Goal: Task Accomplishment & Management: Manage account settings

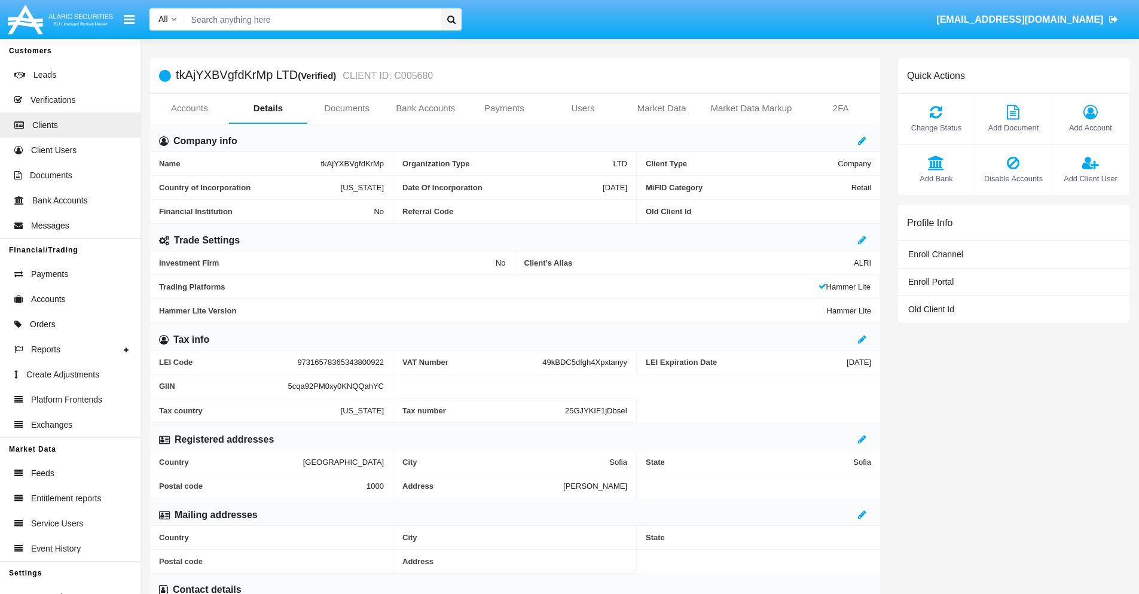
click at [1090, 127] on span "Add Account" at bounding box center [1091, 127] width 65 height 11
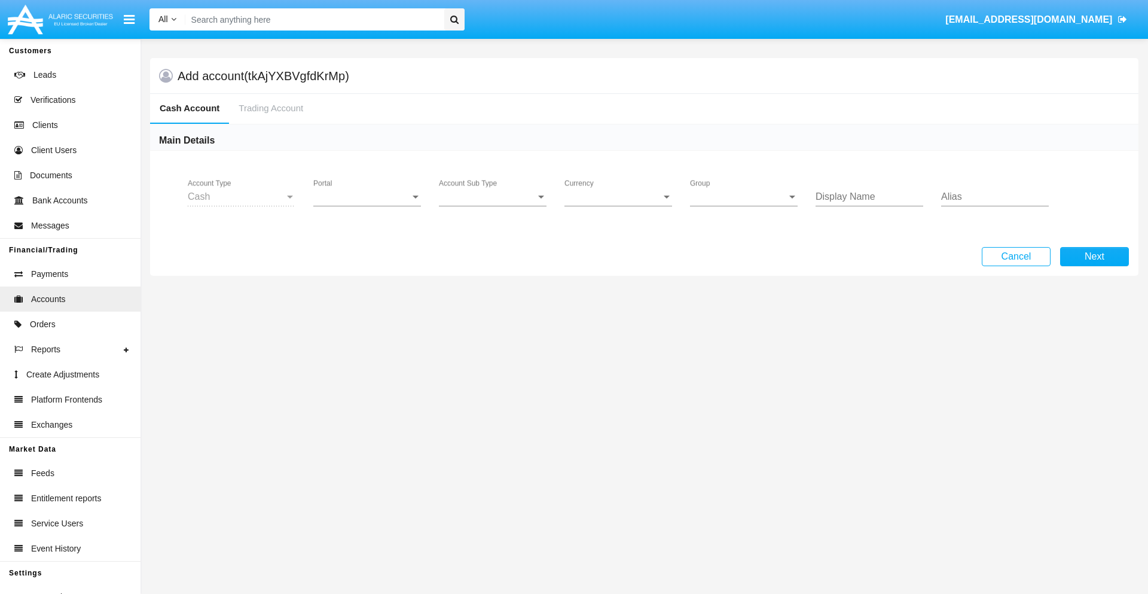
click at [367, 197] on span "Portal" at bounding box center [361, 196] width 97 height 11
click at [368, 206] on span "Alaric Pro" at bounding box center [368, 205] width 111 height 29
click at [493, 197] on span "Account Sub Type" at bounding box center [487, 196] width 97 height 11
click at [493, 206] on span "Trading Cash" at bounding box center [493, 205] width 108 height 29
click at [744, 197] on span "Group" at bounding box center [738, 196] width 97 height 11
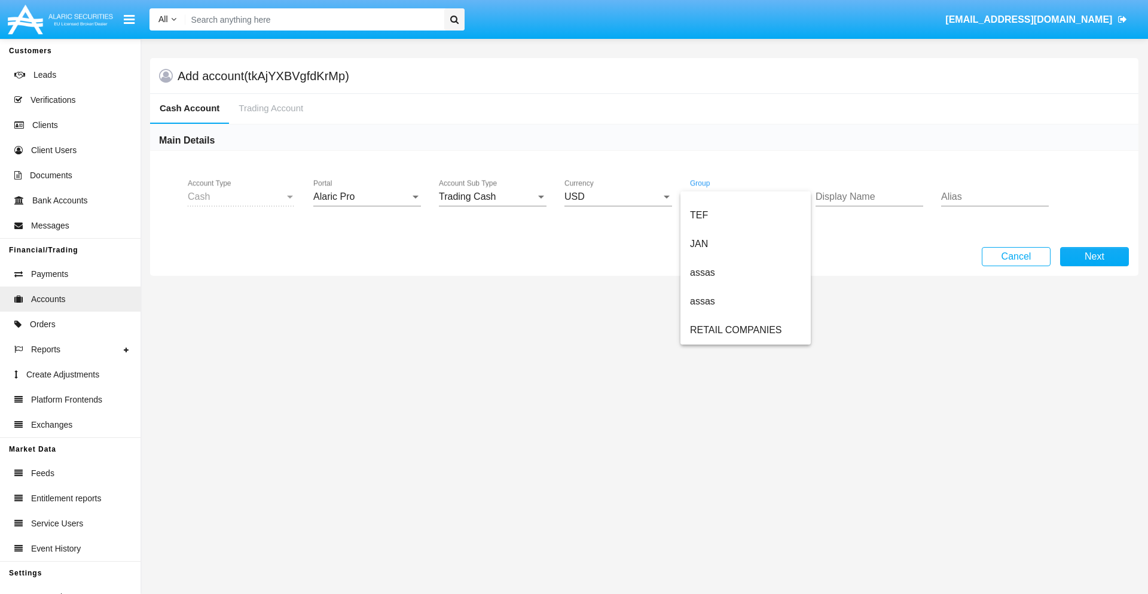
scroll to position [278, 0]
click at [745, 330] on span "ALARIC test" at bounding box center [745, 330] width 111 height 29
type input "teal"
type input "orchid"
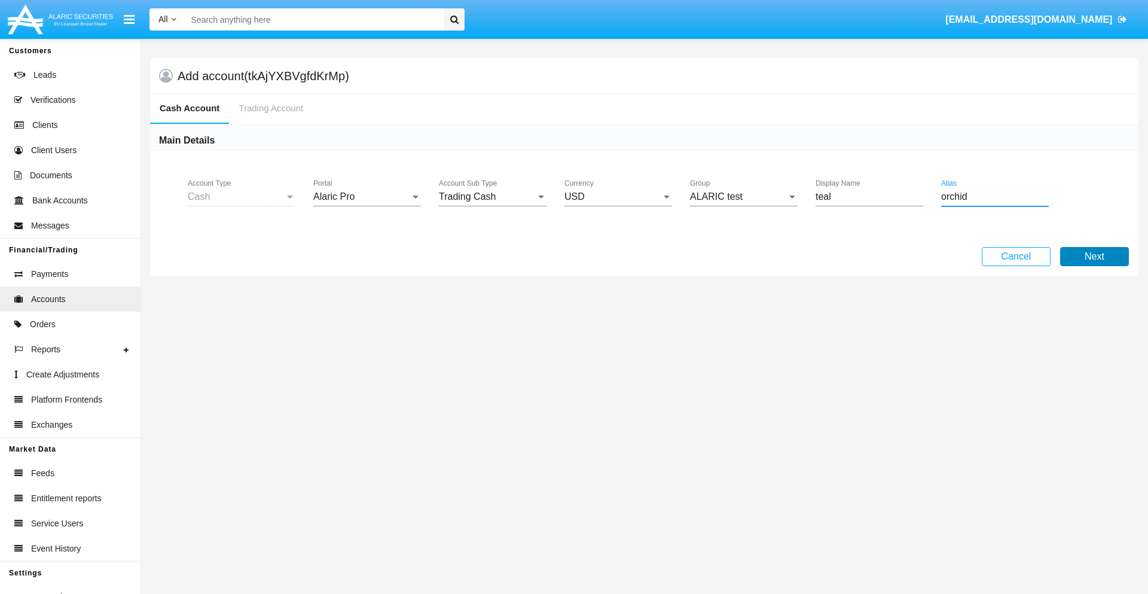
click at [1095, 257] on button "Next" at bounding box center [1094, 256] width 69 height 19
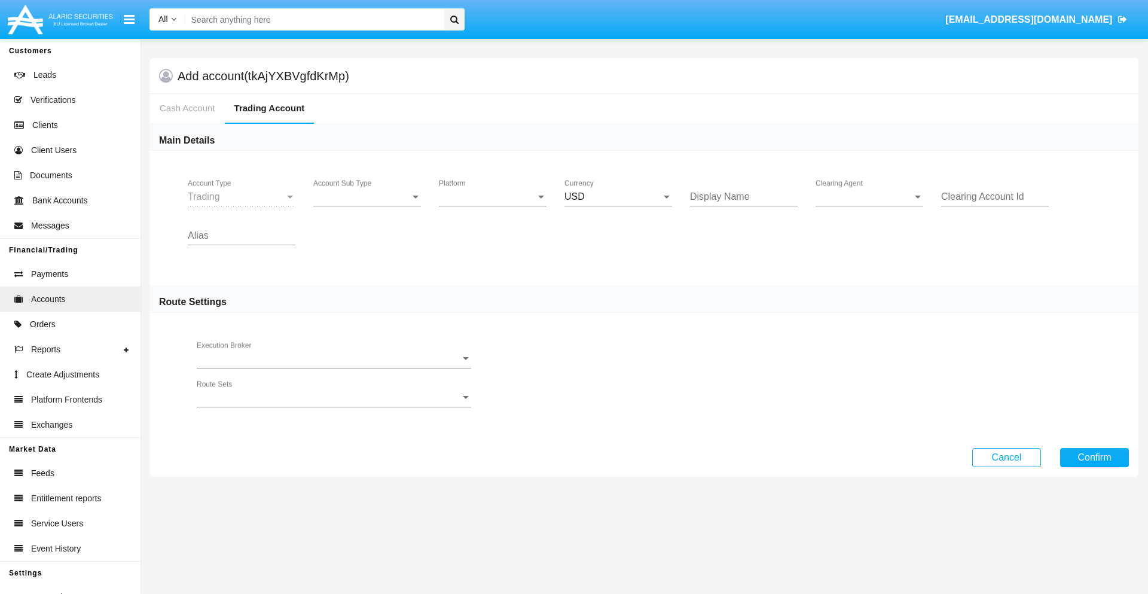
click at [367, 197] on span "Account Sub Type" at bounding box center [361, 196] width 97 height 11
click at [367, 206] on span "Trading" at bounding box center [367, 205] width 108 height 29
click at [493, 197] on span "Platform" at bounding box center [487, 196] width 97 height 11
click at [493, 206] on span "Hammer Lite" at bounding box center [493, 205] width 108 height 29
click at [870, 197] on span "Clearing Agent" at bounding box center [864, 196] width 97 height 11
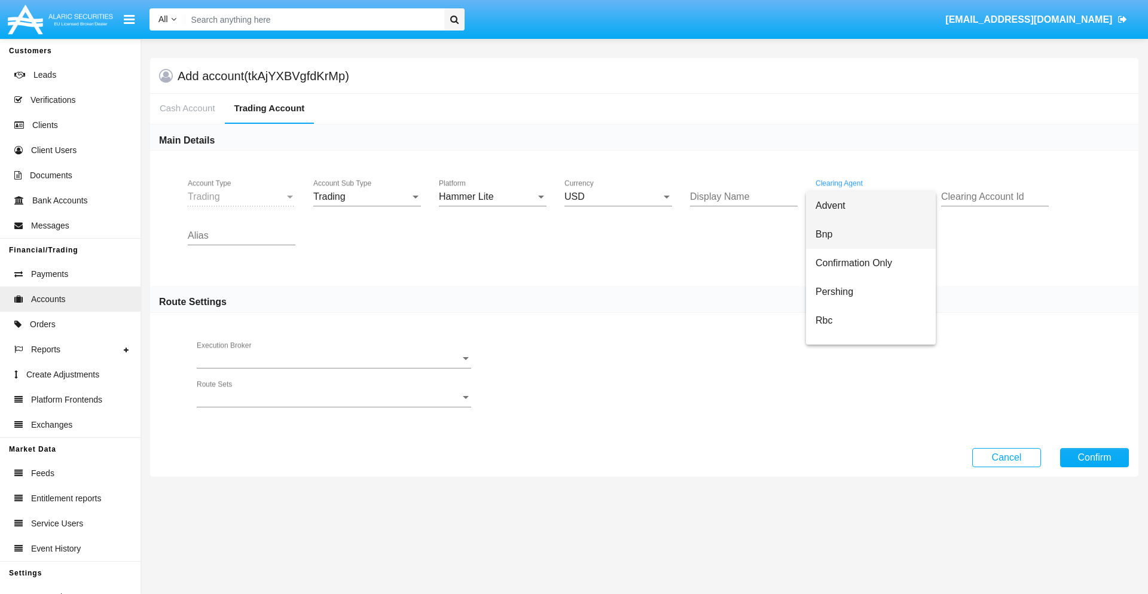
click at [880, 234] on span "Bnp" at bounding box center [871, 234] width 111 height 29
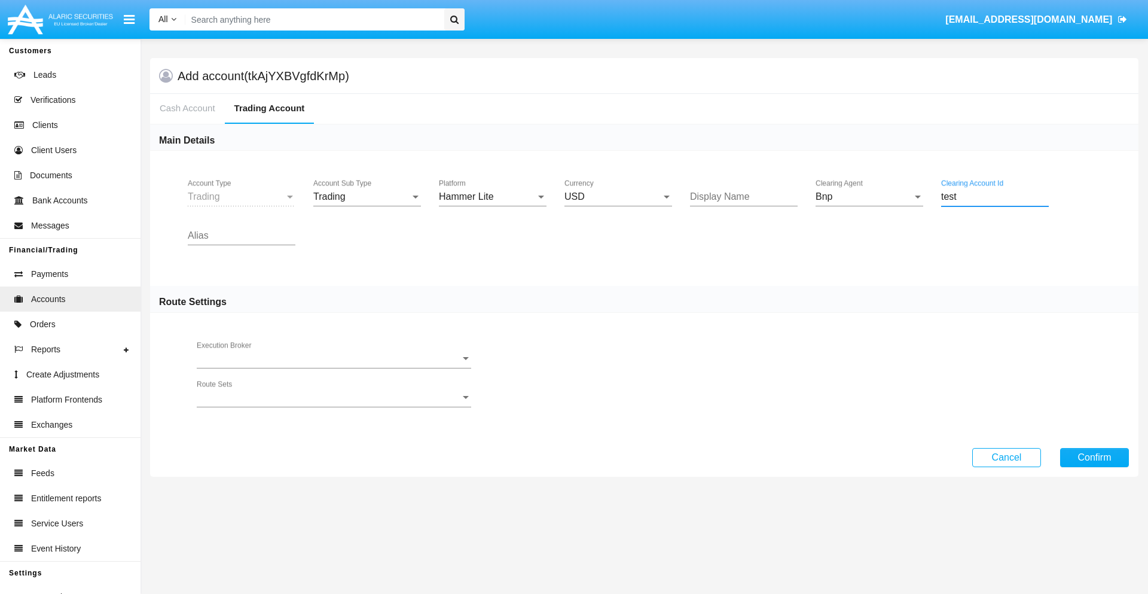
type input "test"
type input "pink"
type input "orchid"
click at [1095, 457] on button "Confirm" at bounding box center [1094, 457] width 69 height 19
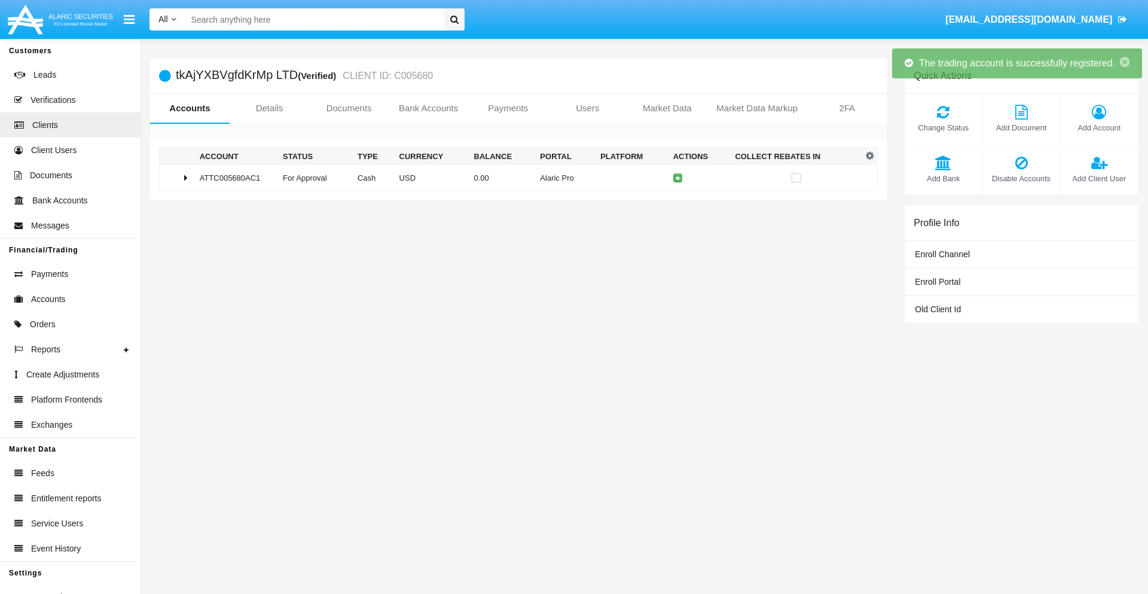
click at [514, 178] on td "0.00" at bounding box center [503, 178] width 66 height 26
click at [678, 178] on icon at bounding box center [680, 177] width 5 height 5
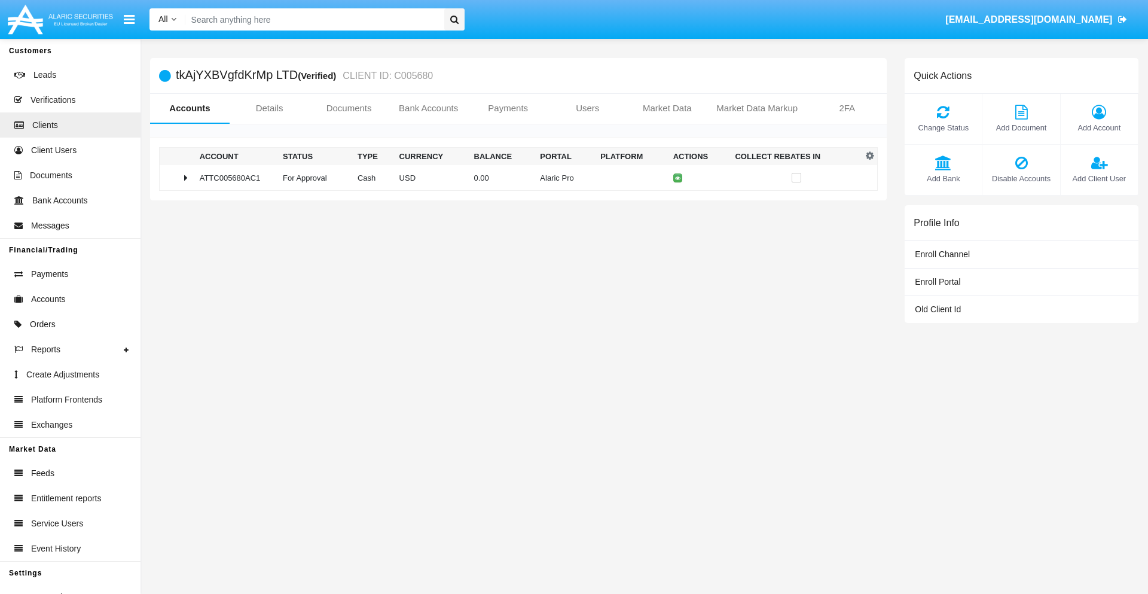
click at [514, 178] on td "0.00" at bounding box center [503, 178] width 66 height 26
click at [678, 203] on icon at bounding box center [680, 202] width 5 height 5
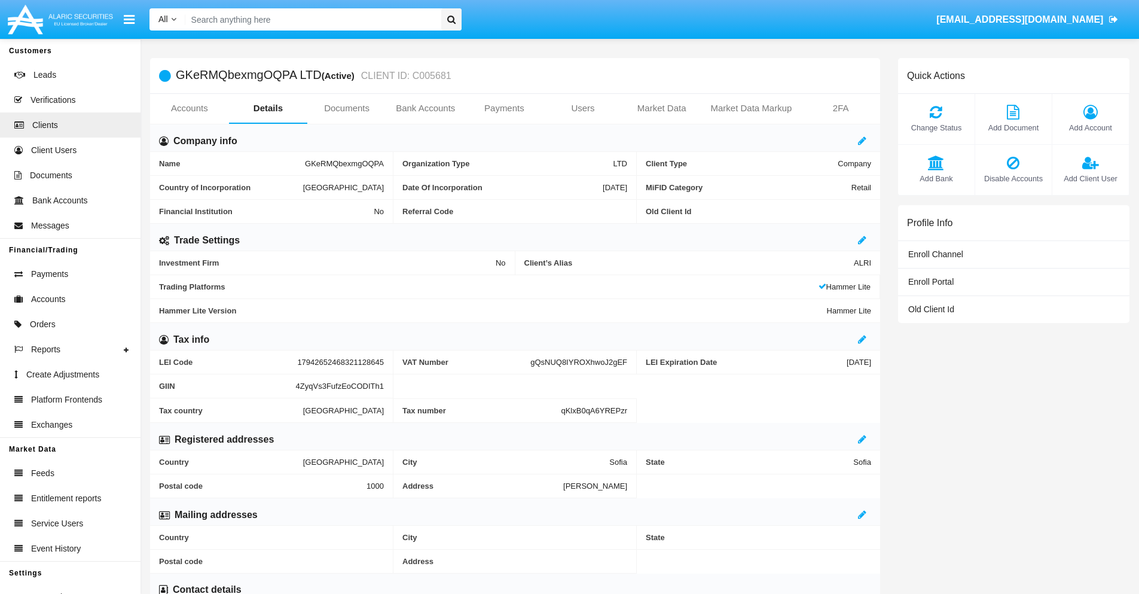
click at [189, 108] on link "Accounts" at bounding box center [189, 108] width 79 height 29
click at [1090, 127] on span "Add Account" at bounding box center [1091, 127] width 65 height 11
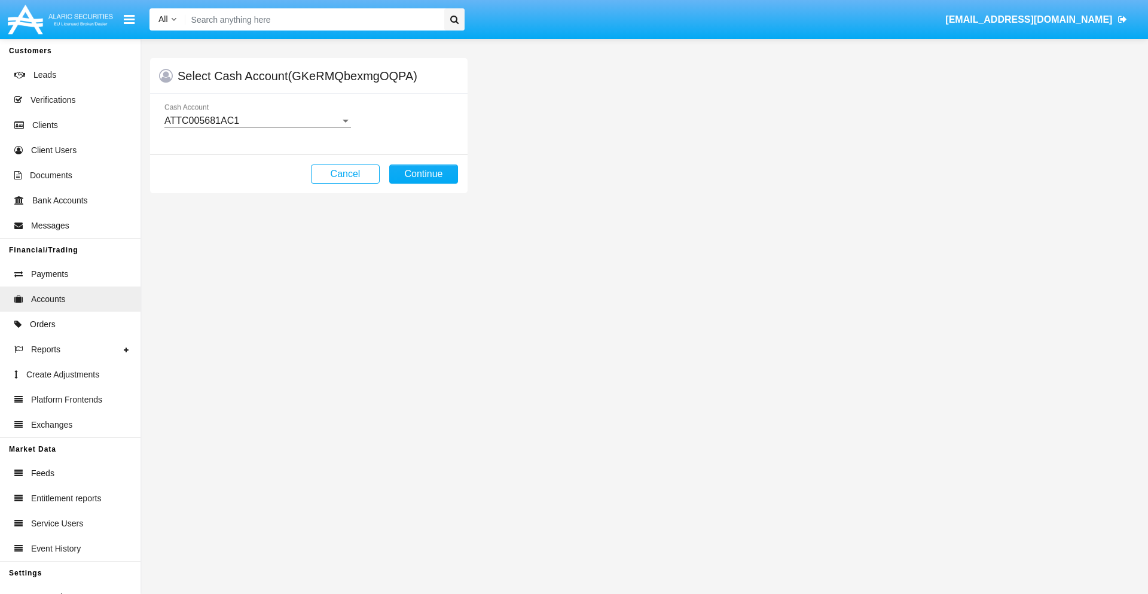
click at [257, 121] on div "ATTC005681AC1" at bounding box center [252, 120] width 176 height 11
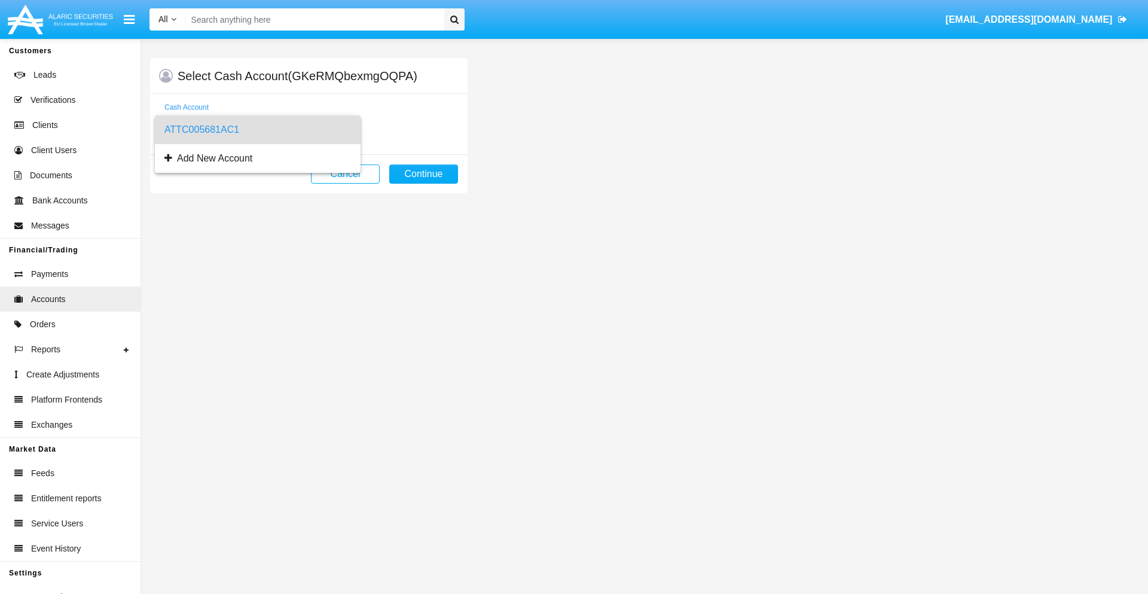
click at [257, 130] on span "ATTC005681AC1" at bounding box center [257, 129] width 187 height 29
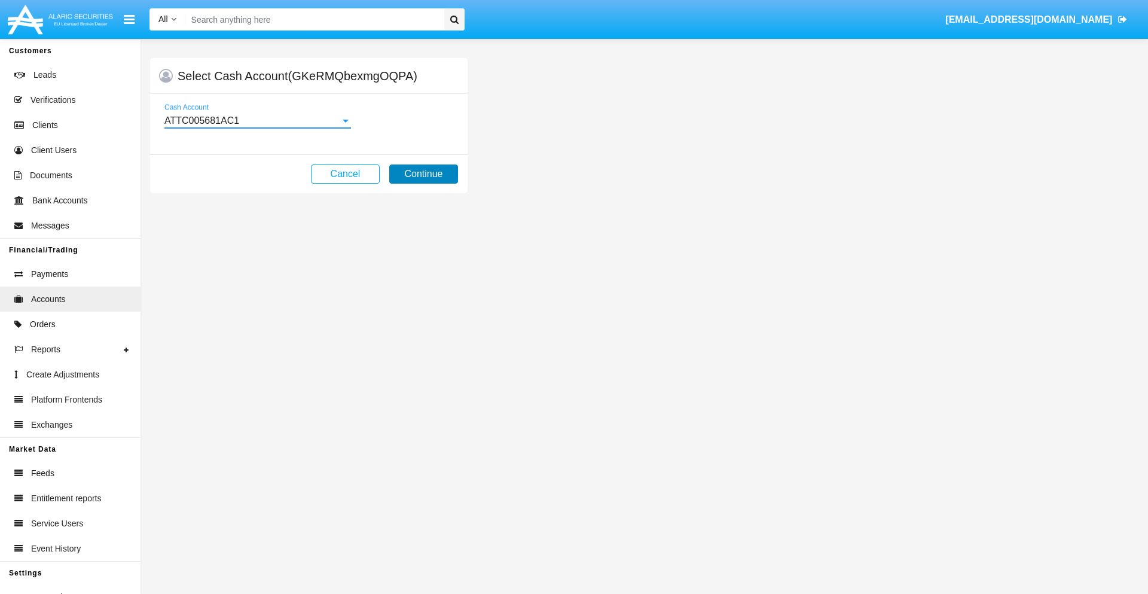
click at [423, 174] on button "Continue" at bounding box center [423, 173] width 69 height 19
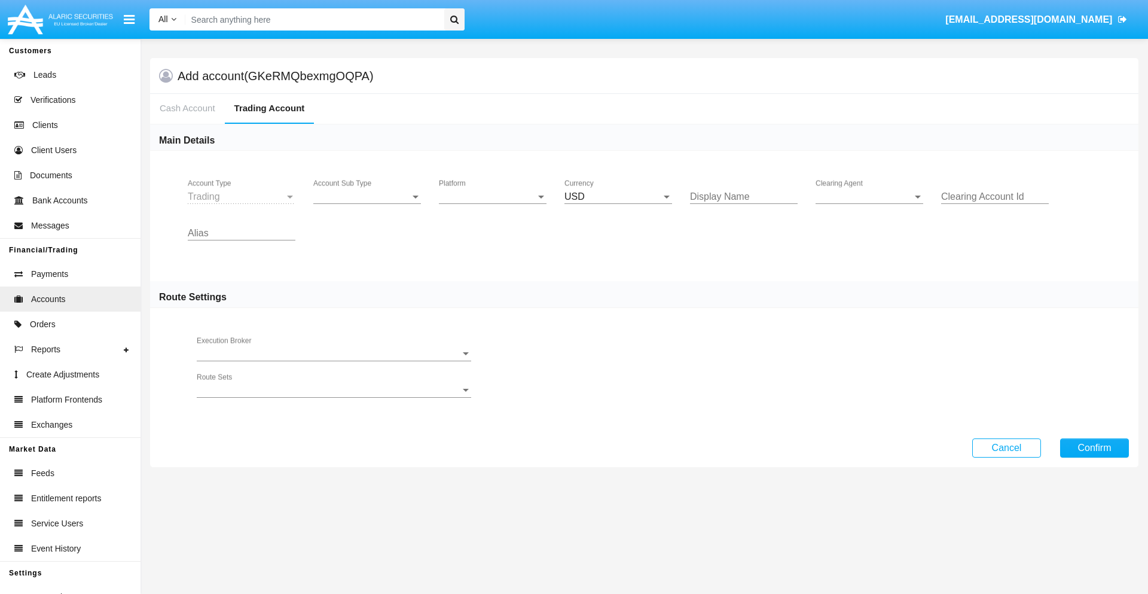
click at [367, 197] on span "Account Sub Type" at bounding box center [361, 196] width 97 height 11
click at [367, 206] on span "Trading" at bounding box center [367, 205] width 108 height 29
click at [493, 197] on span "Platform" at bounding box center [487, 196] width 97 height 11
click at [493, 206] on span "Hammer Lite" at bounding box center [493, 205] width 108 height 29
click at [870, 197] on span "Clearing Agent" at bounding box center [864, 196] width 97 height 11
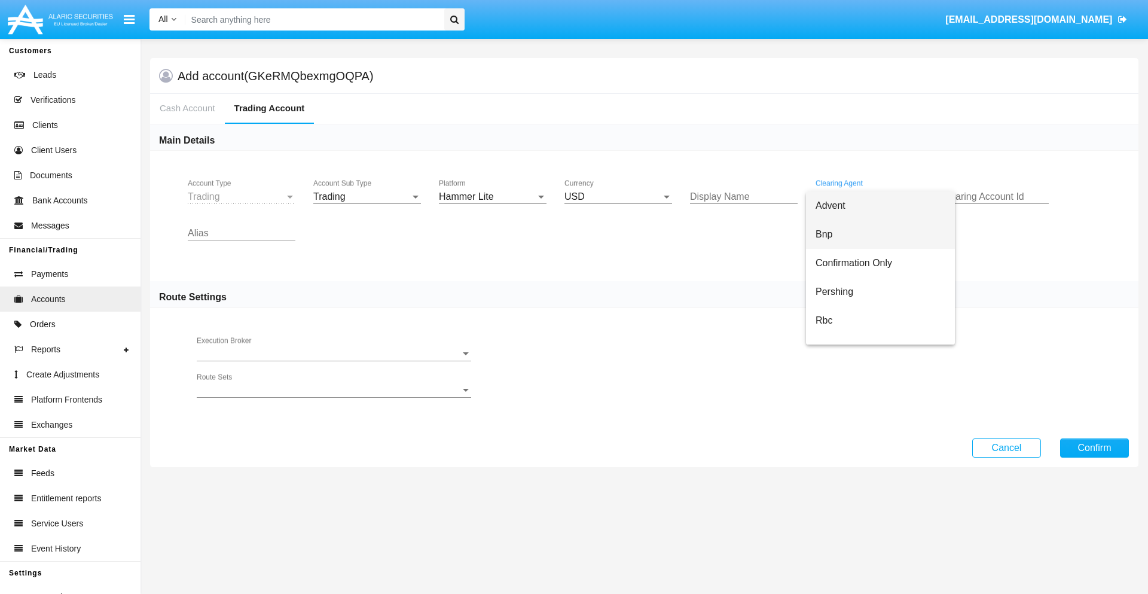
click at [880, 234] on span "Bnp" at bounding box center [881, 234] width 130 height 29
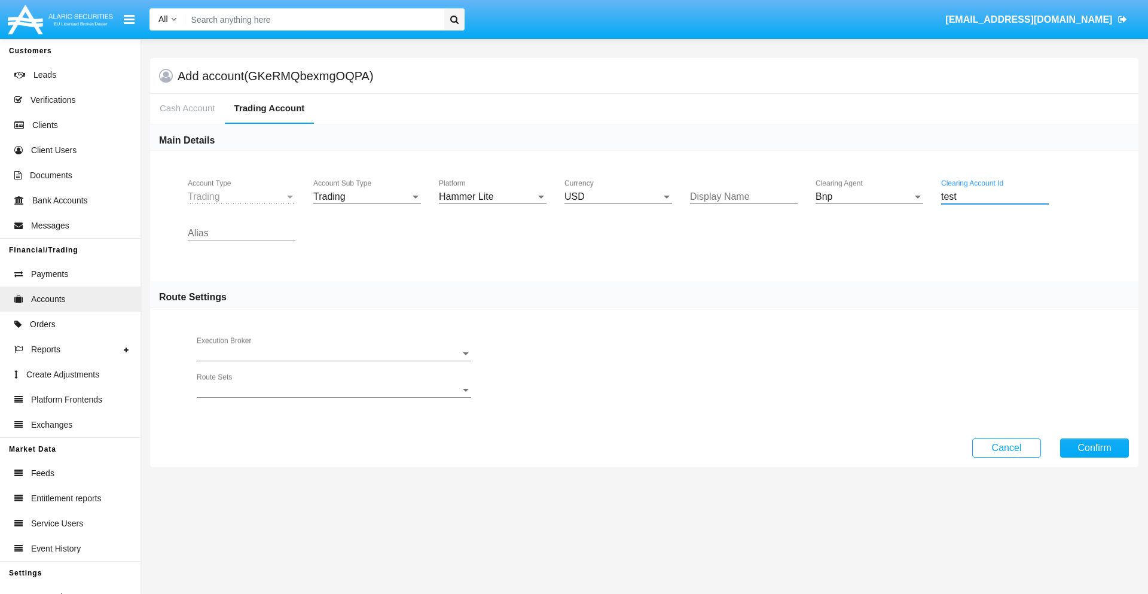
type input "test"
type input "olive"
type input "green"
click at [1095, 447] on button "Confirm" at bounding box center [1094, 447] width 69 height 19
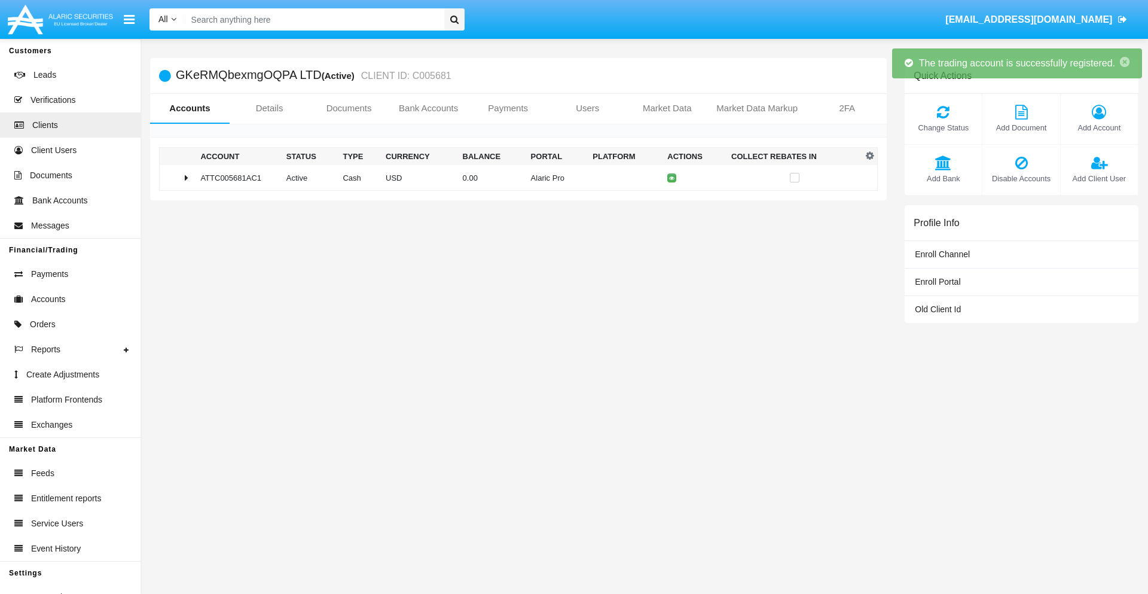
click at [514, 178] on td "0.00" at bounding box center [492, 178] width 68 height 26
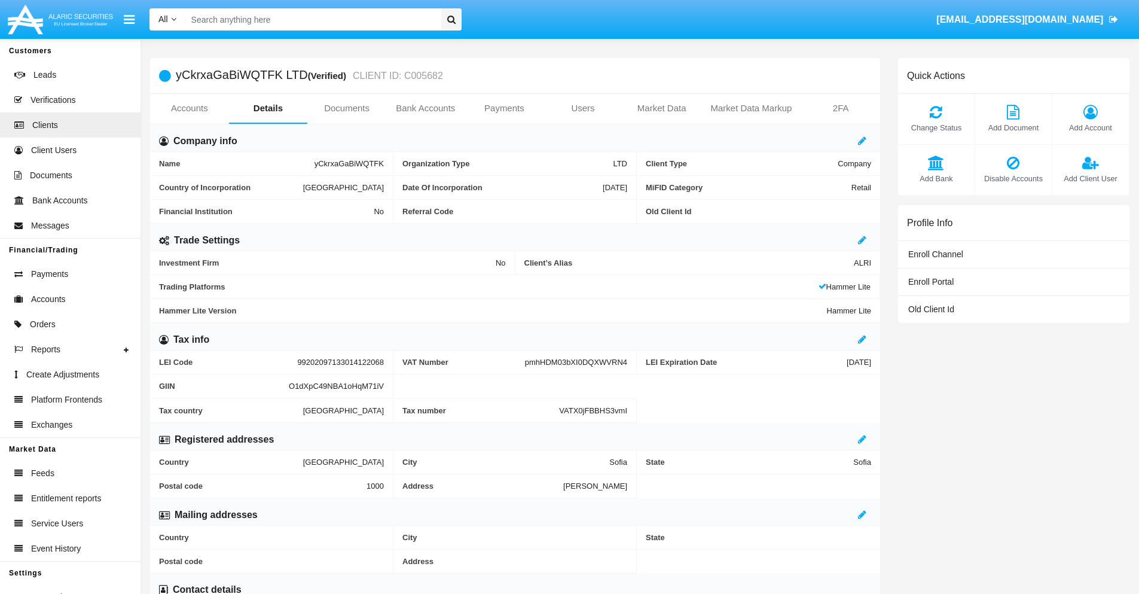
click at [189, 108] on link "Accounts" at bounding box center [189, 108] width 79 height 29
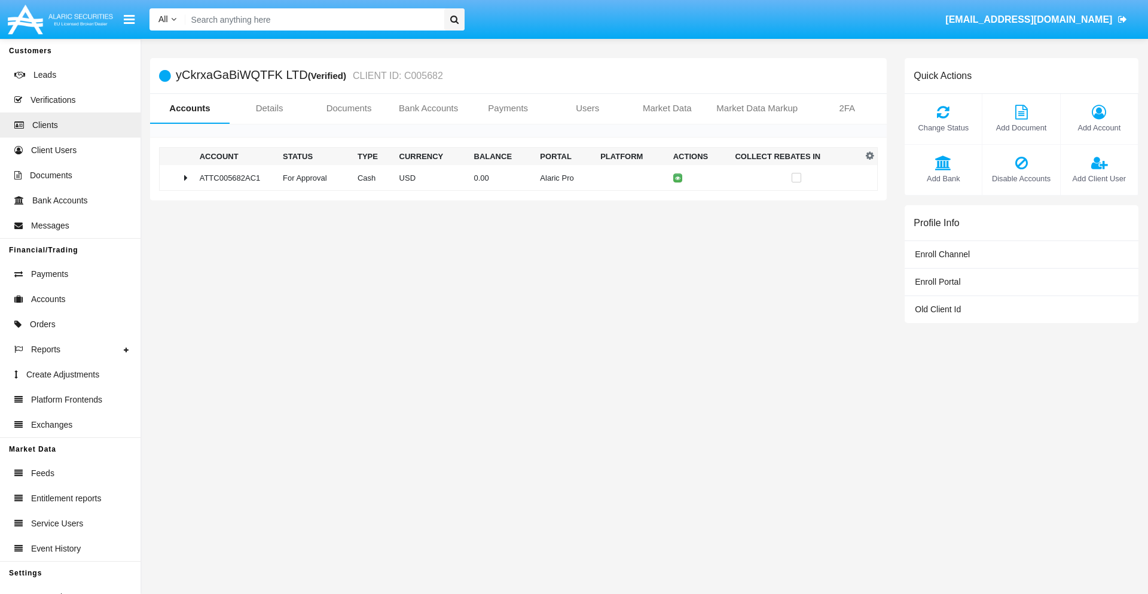
click at [943, 127] on span "Change Status" at bounding box center [943, 127] width 65 height 11
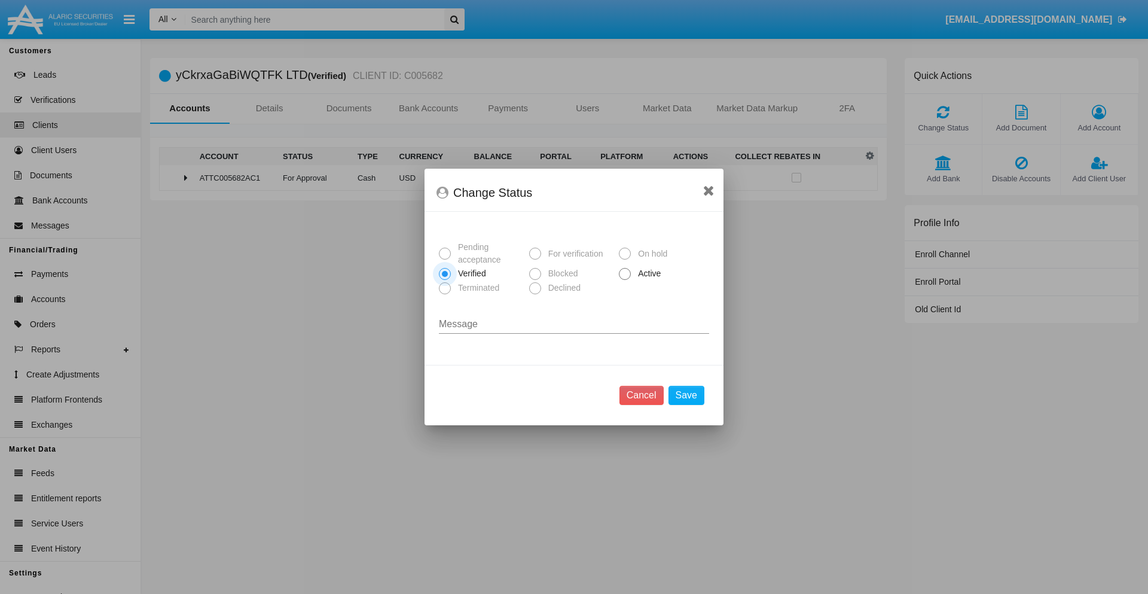
click at [647, 273] on span "Active" at bounding box center [647, 273] width 33 height 13
click at [625, 280] on input "Active" at bounding box center [624, 280] width 1 height 1
radio input "true"
click at [686, 395] on button "Save" at bounding box center [687, 395] width 36 height 19
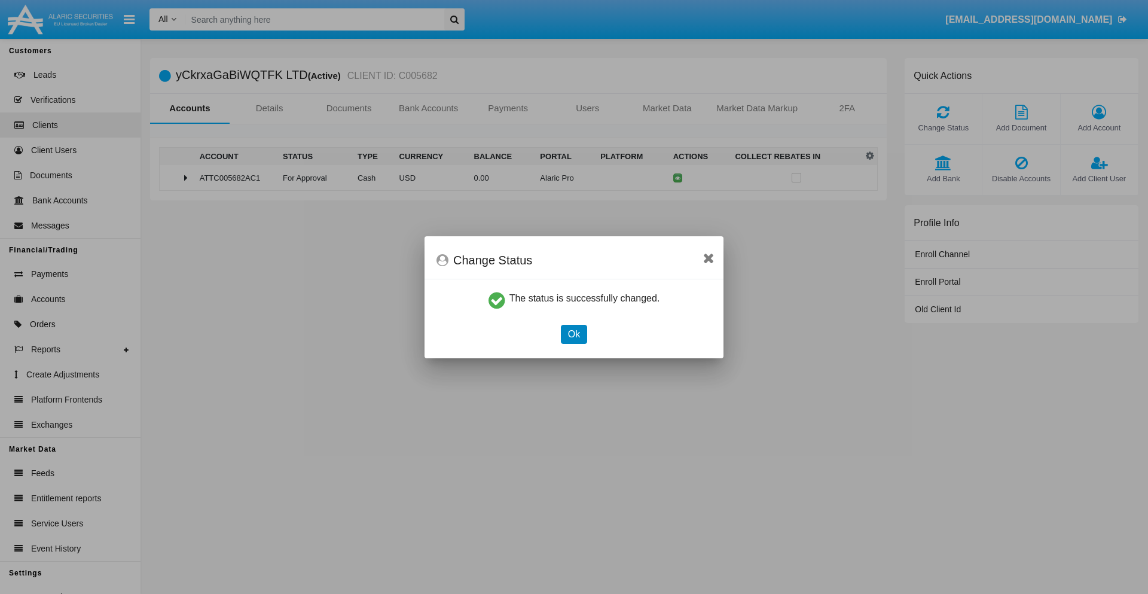
click at [574, 334] on button "Ok" at bounding box center [574, 334] width 26 height 19
